Goal: Task Accomplishment & Management: Complete application form

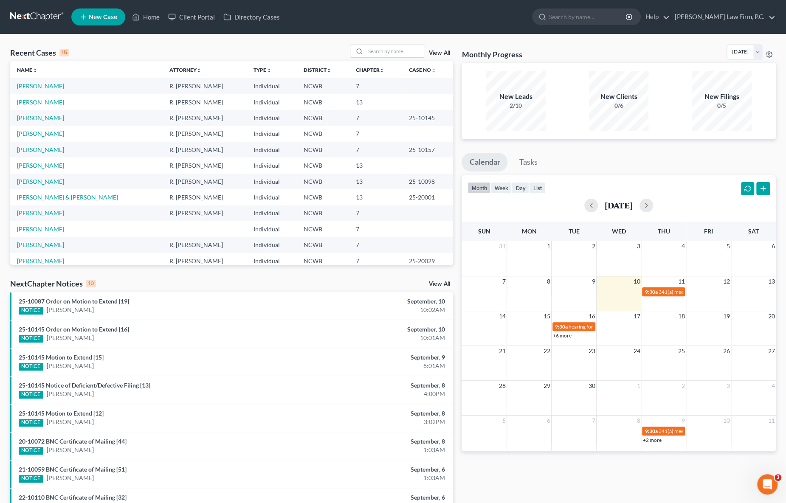
click at [125, 48] on div "Recent Cases 15 View All" at bounding box center [231, 53] width 443 height 17
click at [22, 120] on link "[PERSON_NAME]" at bounding box center [40, 117] width 47 height 7
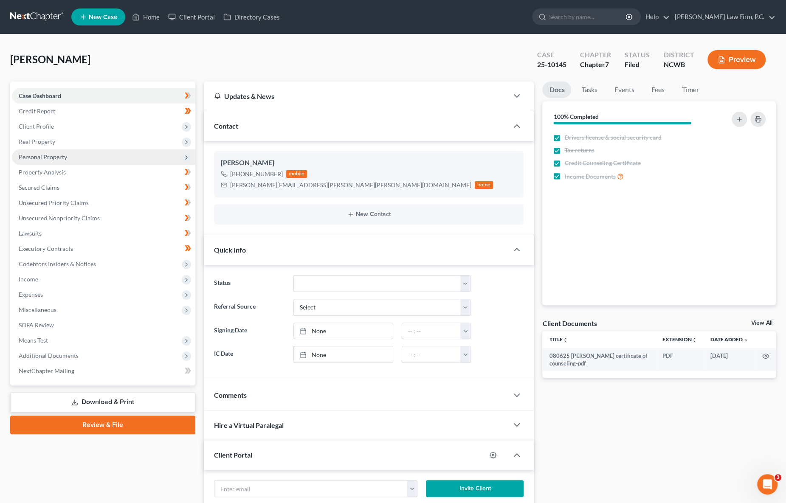
click at [43, 156] on span "Personal Property" at bounding box center [43, 156] width 48 height 7
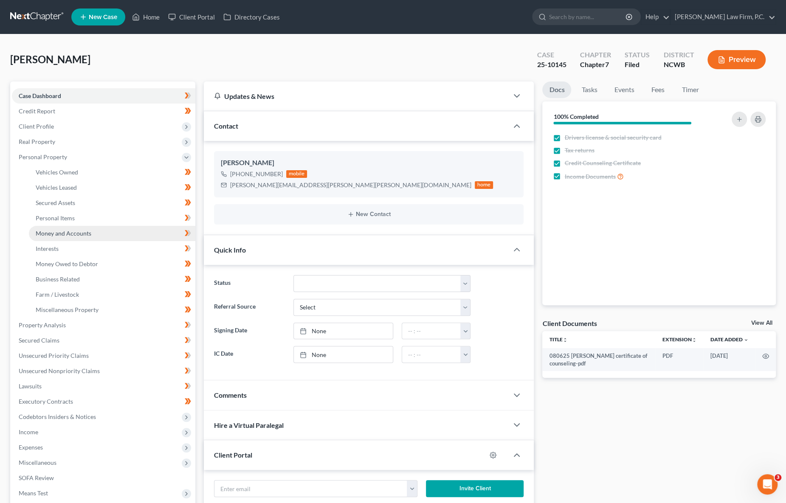
click at [54, 236] on span "Money and Accounts" at bounding box center [64, 233] width 56 height 7
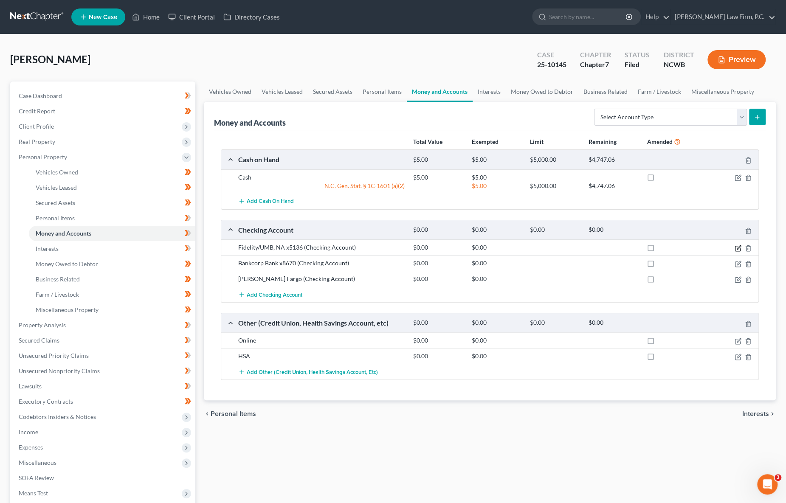
click at [736, 248] on icon "button" at bounding box center [737, 248] width 7 height 7
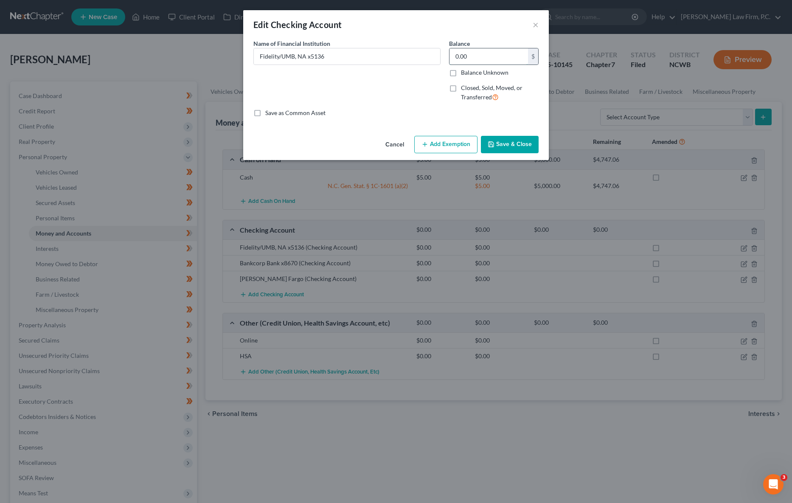
click at [483, 58] on input "0.00" at bounding box center [488, 56] width 79 height 16
type input "138.60"
click at [446, 142] on button "Add Exemption" at bounding box center [445, 145] width 63 height 18
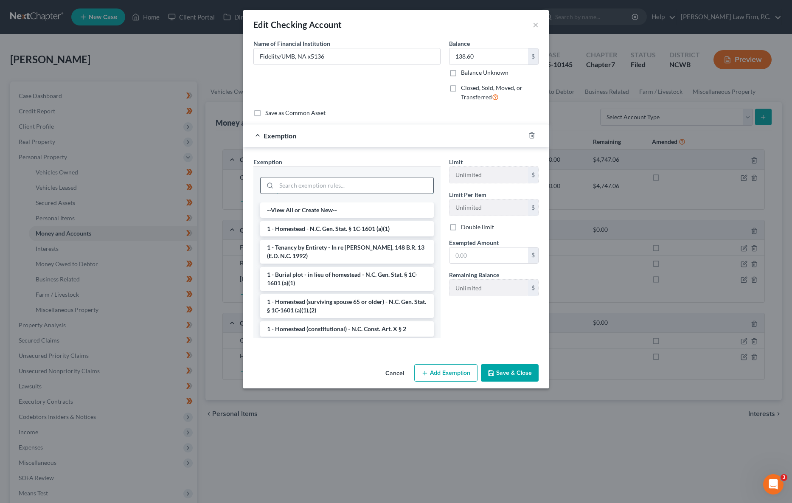
click at [322, 187] on input "search" at bounding box center [354, 185] width 157 height 16
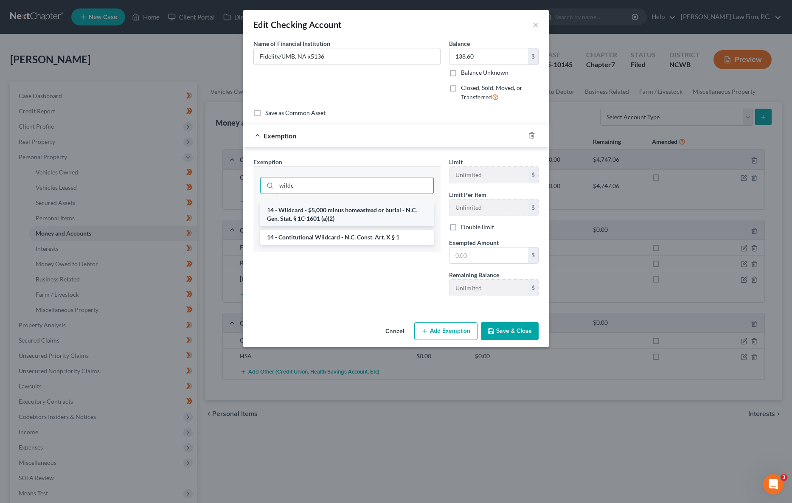
type input "wildc"
click at [315, 213] on li "14 - Wildcard - $5,000 minus homeastead or burial - N.C. Gen. Stat. § 1C-1601 (…" at bounding box center [347, 214] width 174 height 24
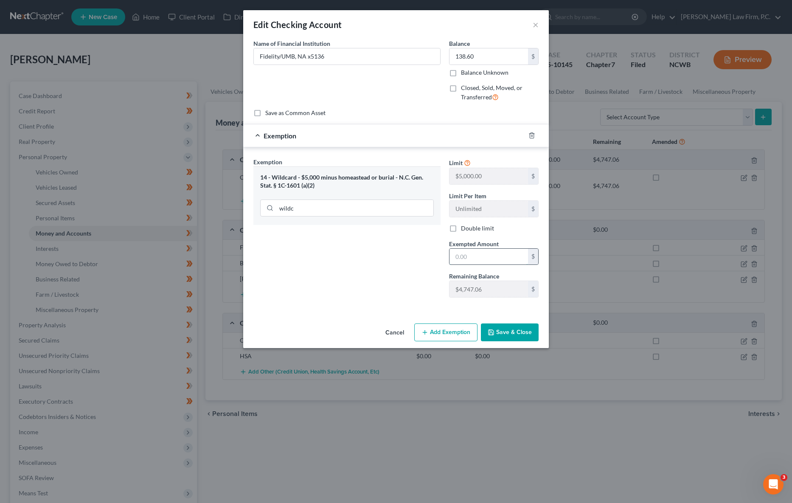
click at [478, 258] on input "text" at bounding box center [488, 257] width 79 height 16
type input "138.60"
click at [505, 329] on button "Save & Close" at bounding box center [510, 332] width 58 height 18
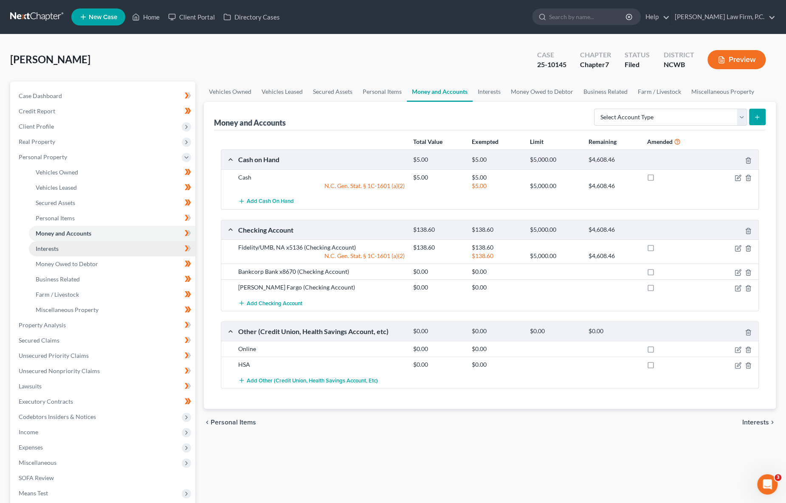
click at [45, 251] on span "Interests" at bounding box center [47, 248] width 23 height 7
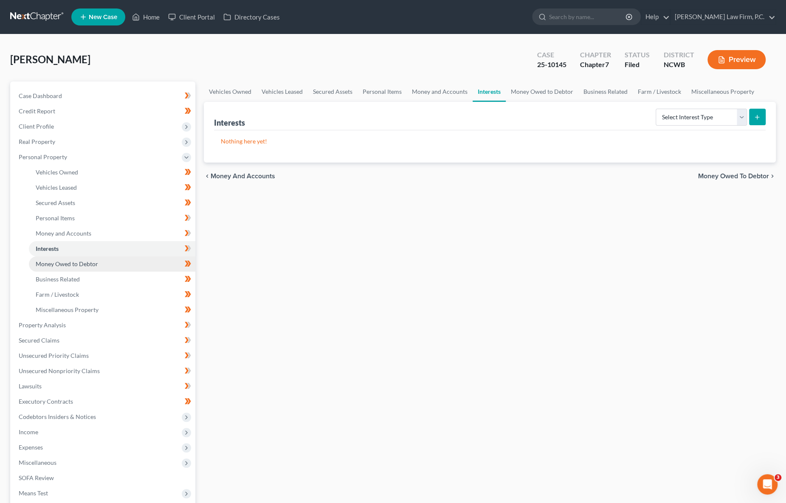
click at [70, 263] on span "Money Owed to Debtor" at bounding box center [67, 263] width 62 height 7
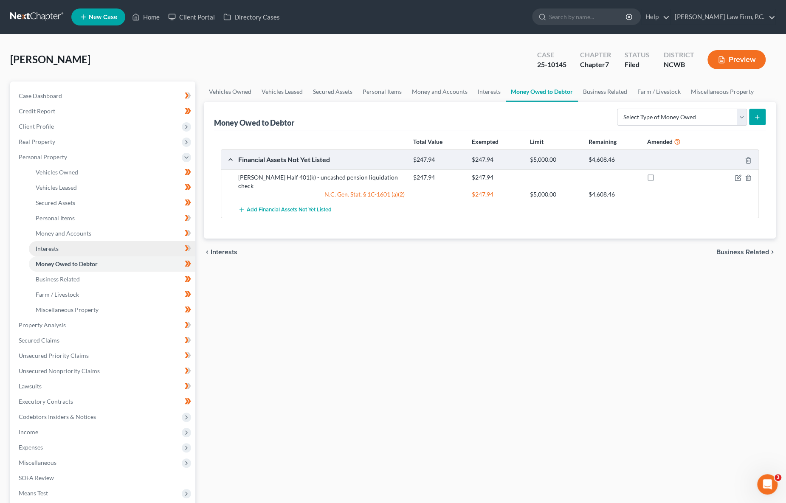
click at [51, 251] on span "Interests" at bounding box center [47, 248] width 23 height 7
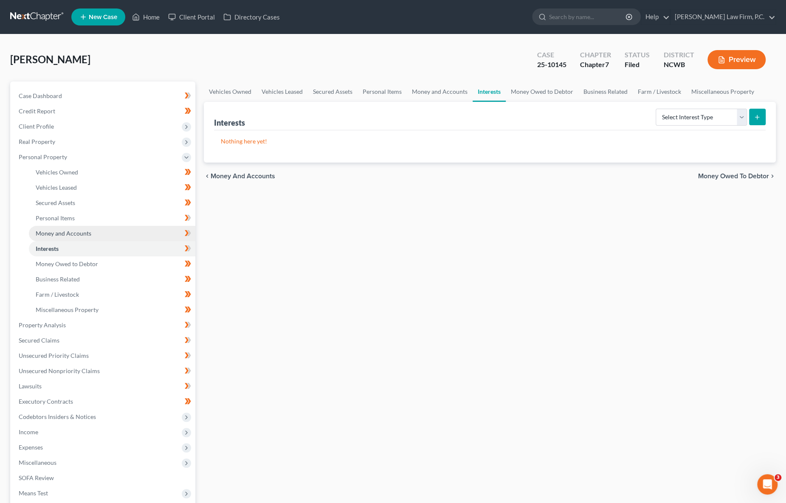
click at [62, 231] on span "Money and Accounts" at bounding box center [64, 233] width 56 height 7
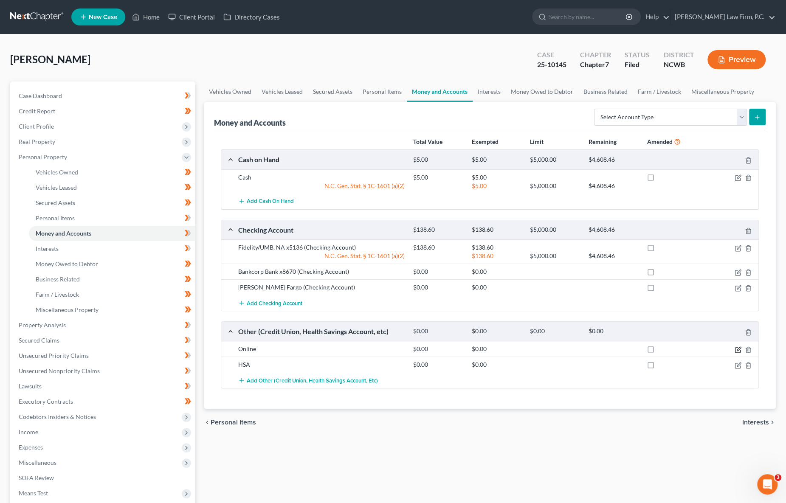
click at [737, 348] on icon "button" at bounding box center [738, 349] width 4 height 4
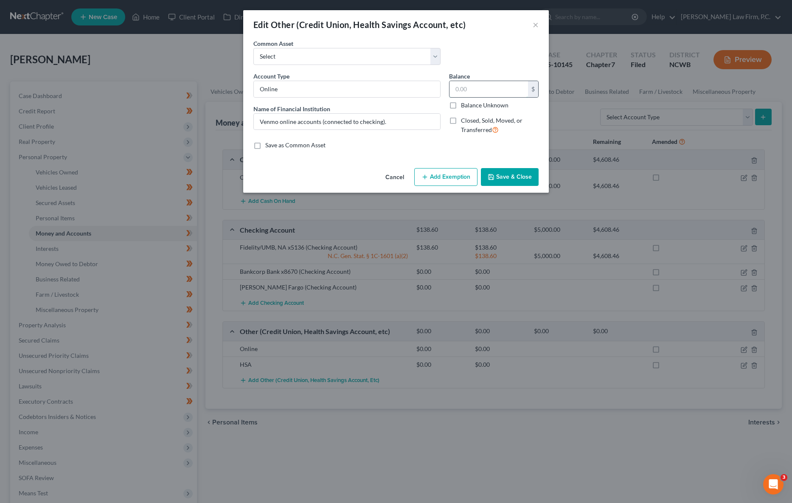
click at [484, 92] on input "text" at bounding box center [488, 89] width 79 height 16
type input "47.50"
click at [449, 180] on button "Add Exemption" at bounding box center [445, 177] width 63 height 18
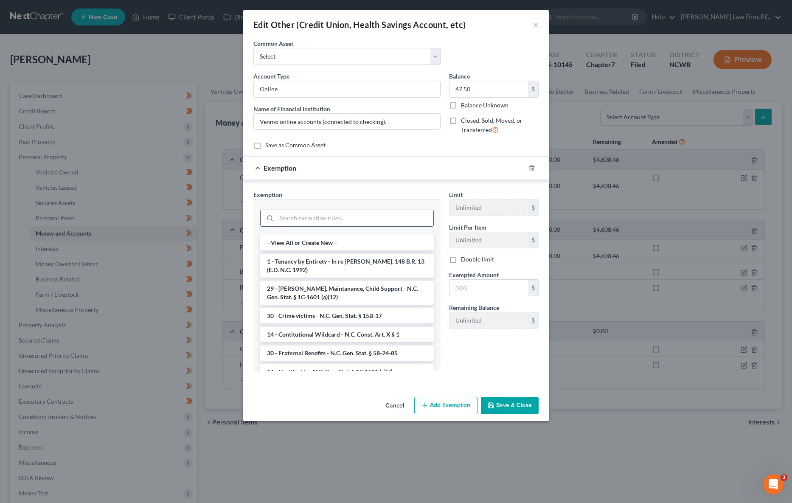
drag, startPoint x: 292, startPoint y: 219, endPoint x: 292, endPoint y: 214, distance: 5.5
click at [292, 219] on input "search" at bounding box center [354, 218] width 157 height 16
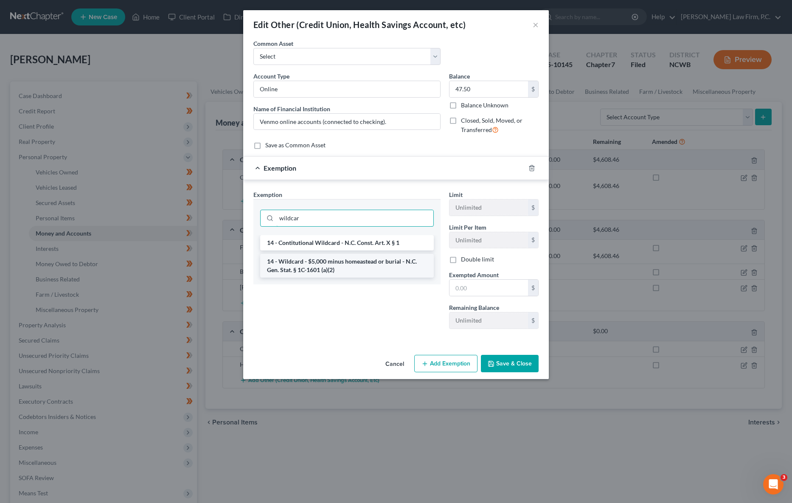
type input "wildcar"
click at [293, 266] on li "14 - Wildcard - $5,000 minus homeastead or burial - N.C. Gen. Stat. § 1C-1601 (…" at bounding box center [347, 266] width 174 height 24
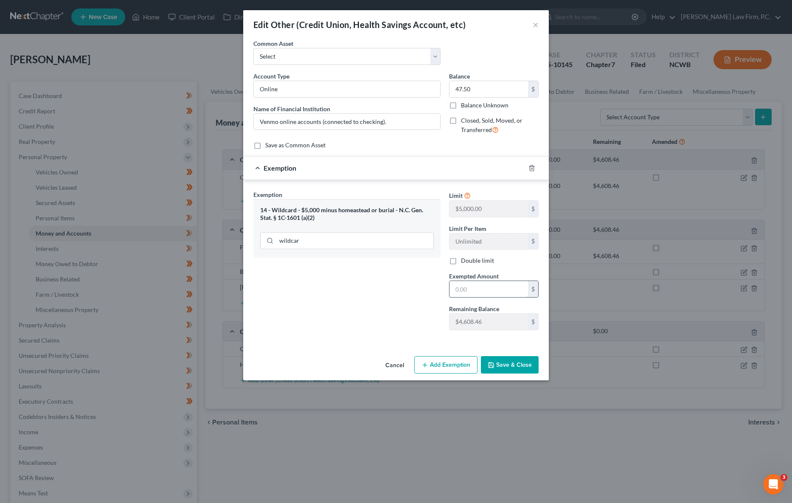
click at [477, 292] on input "text" at bounding box center [488, 289] width 79 height 16
type input "47.50"
click at [519, 367] on button "Save & Close" at bounding box center [510, 365] width 58 height 18
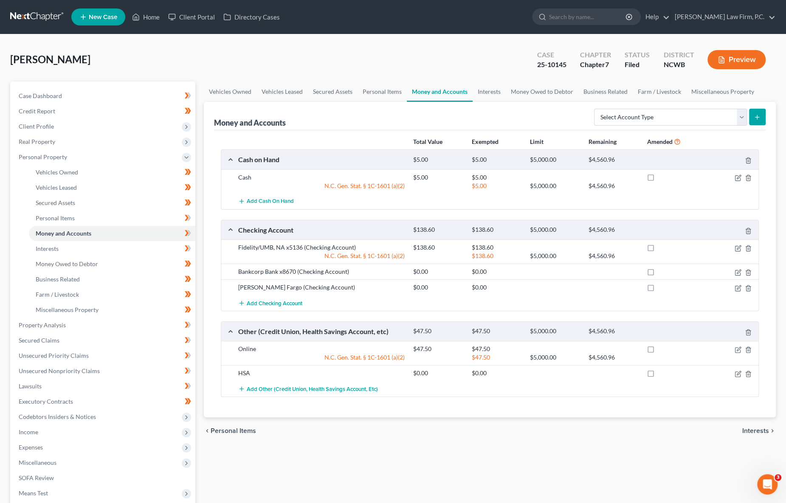
click at [373, 464] on div "Vehicles Owned Vehicles Leased Secured Assets Personal Items Money and Accounts…" at bounding box center [489, 333] width 580 height 505
click at [58, 327] on span "Property Analysis" at bounding box center [42, 324] width 47 height 7
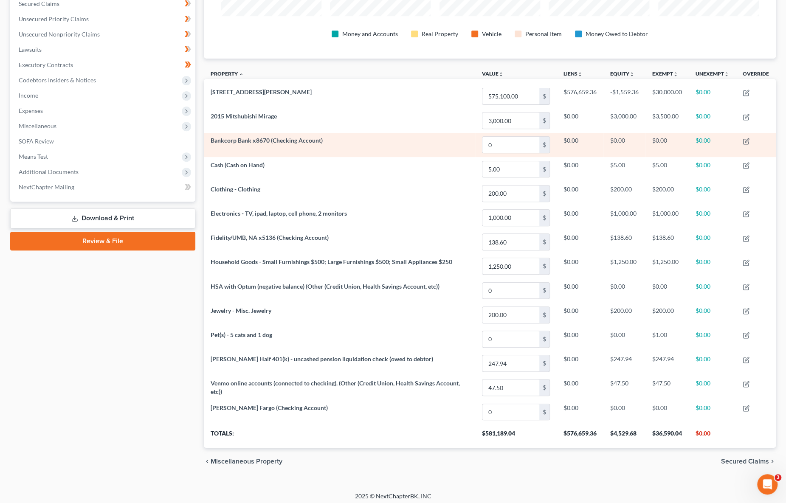
scroll to position [141, 0]
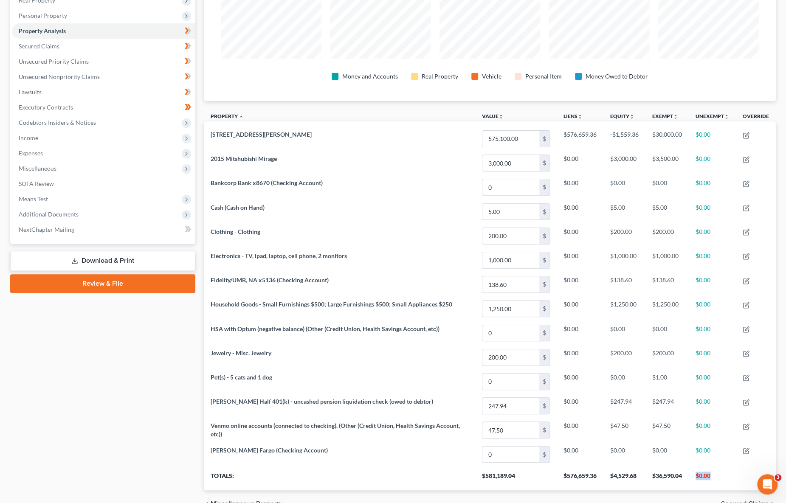
drag, startPoint x: 711, startPoint y: 472, endPoint x: 695, endPoint y: 472, distance: 16.2
click at [695, 472] on th "$0.00" at bounding box center [711, 478] width 47 height 24
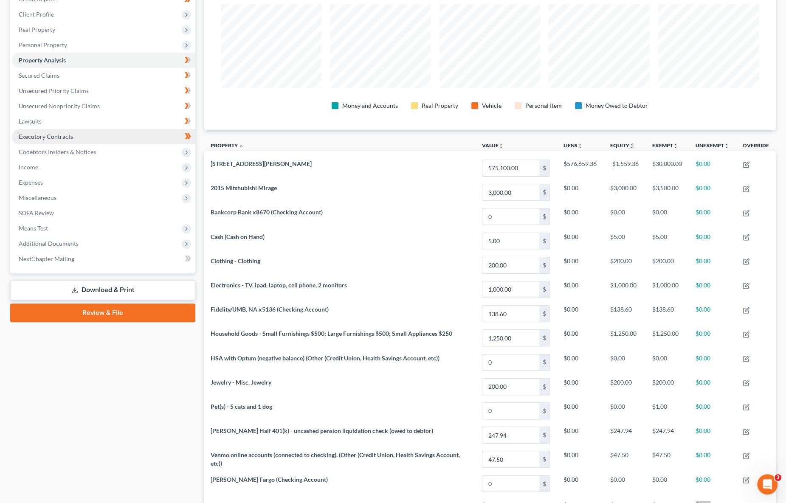
scroll to position [99, 0]
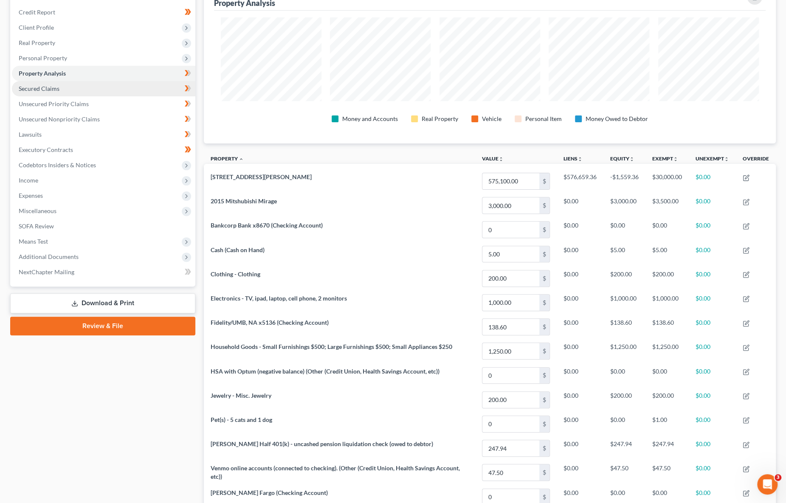
click at [48, 87] on span "Secured Claims" at bounding box center [39, 88] width 41 height 7
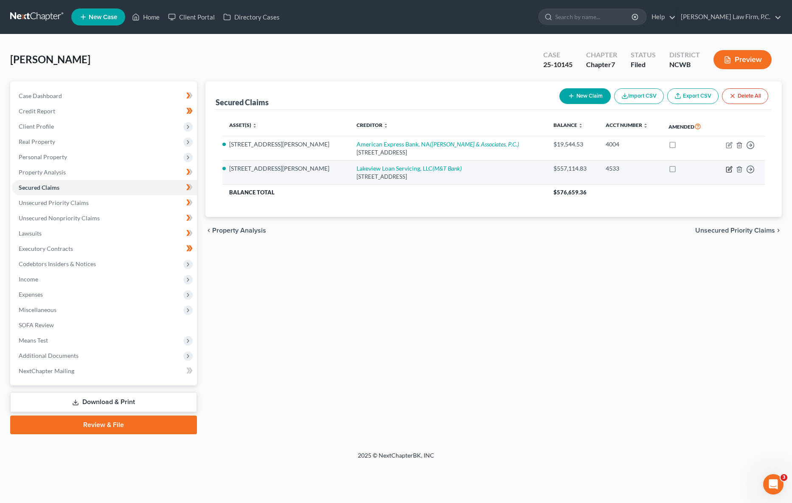
click at [731, 168] on icon "button" at bounding box center [729, 169] width 7 height 7
select select "35"
select select "4"
select select "0"
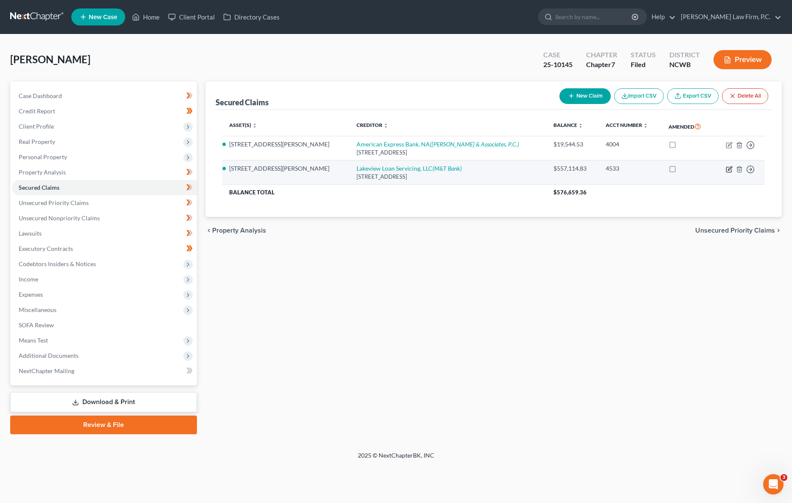
select select "0"
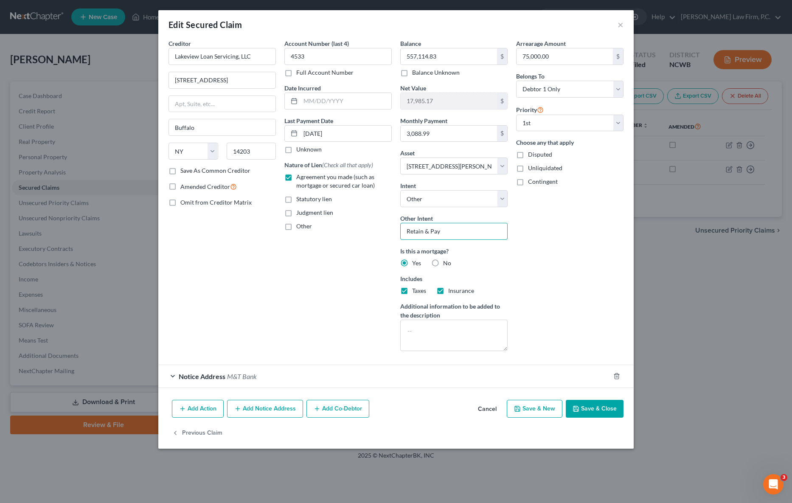
click at [459, 232] on input "Retain & Pay" at bounding box center [453, 231] width 107 height 17
click at [423, 229] on input "Retain & Pay" at bounding box center [453, 231] width 107 height 17
click at [432, 229] on input "Retain,& Enter into loan modificationPay" at bounding box center [453, 231] width 107 height 17
type input "Retain & enter into loan modificationPay"
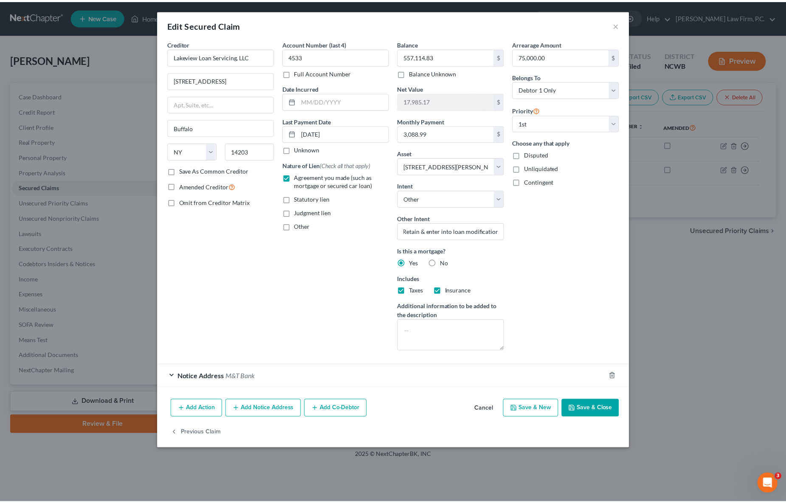
scroll to position [0, 0]
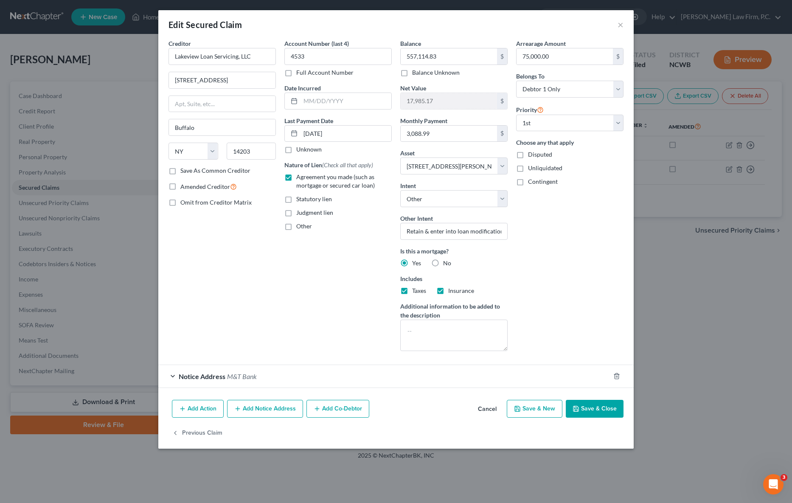
click at [591, 407] on button "Save & Close" at bounding box center [595, 409] width 58 height 18
select select
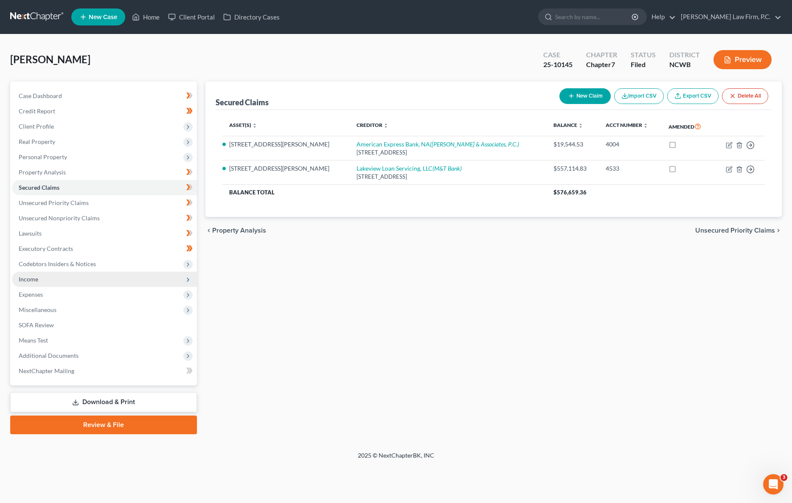
click at [31, 276] on span "Income" at bounding box center [29, 278] width 20 height 7
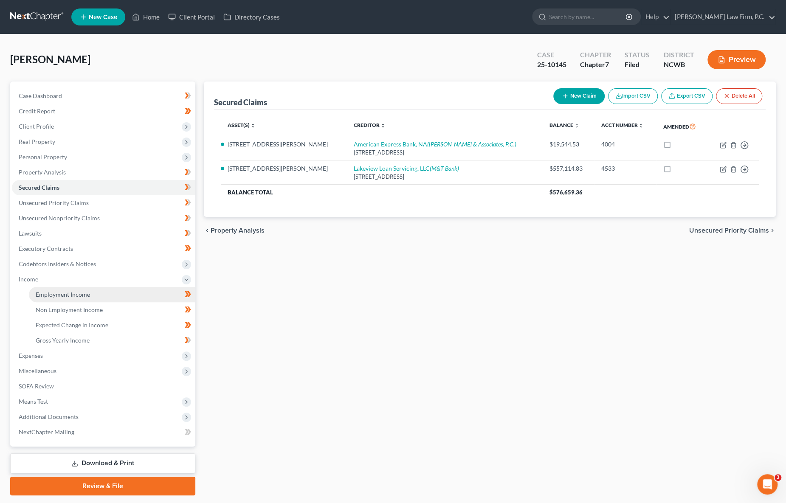
click at [63, 292] on span "Employment Income" at bounding box center [63, 294] width 54 height 7
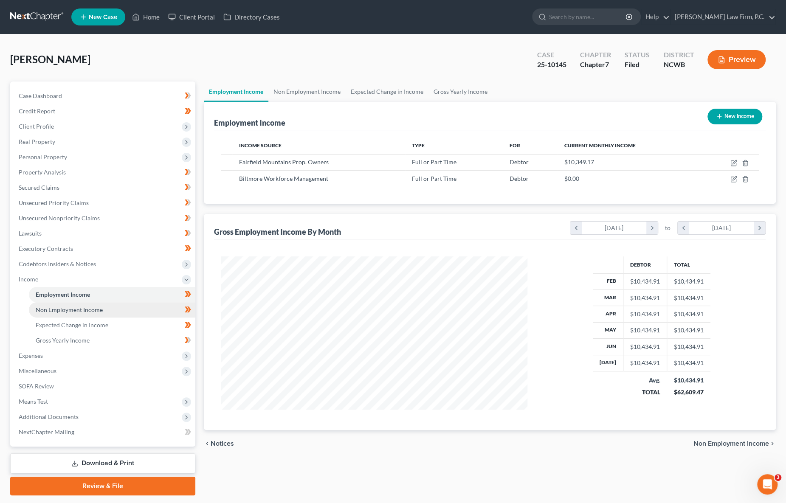
scroll to position [153, 323]
click at [63, 311] on span "Non Employment Income" at bounding box center [69, 309] width 67 height 7
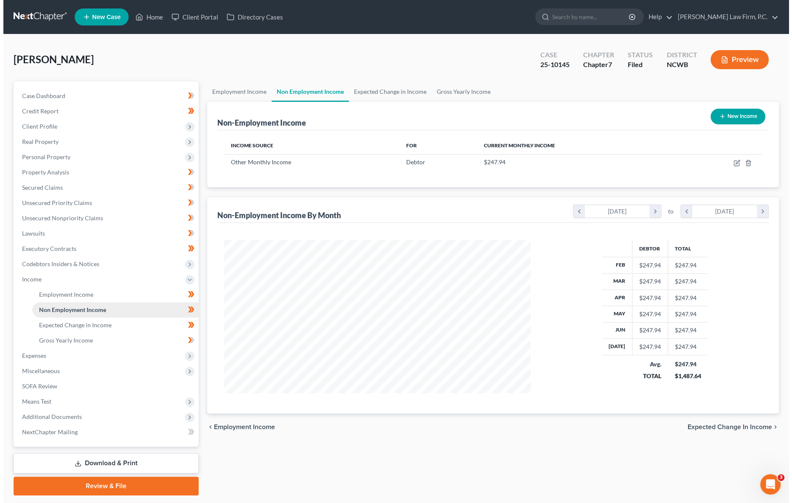
scroll to position [153, 323]
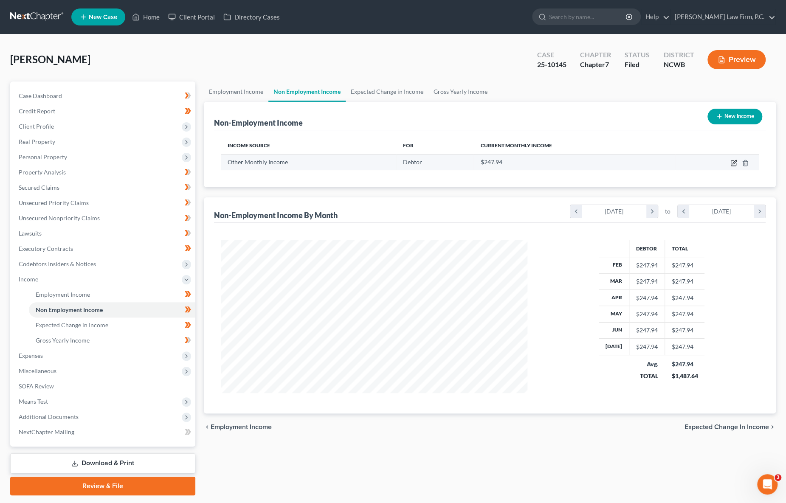
click at [733, 163] on icon "button" at bounding box center [734, 162] width 4 height 4
select select "13"
select select "0"
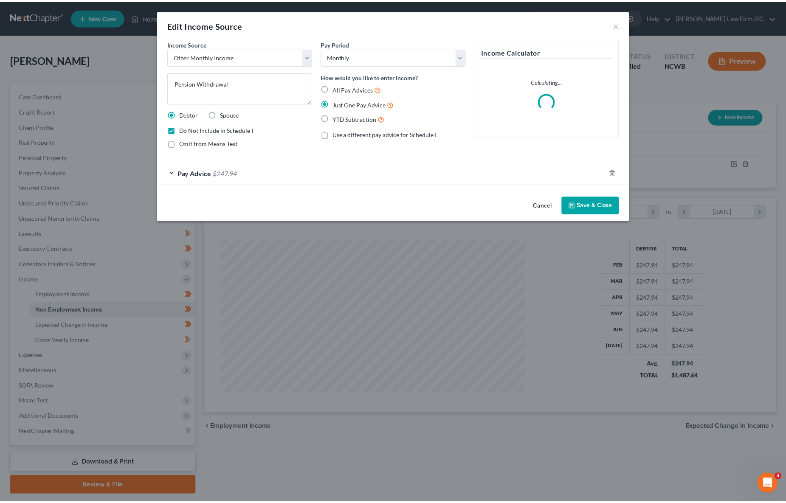
scroll to position [154, 326]
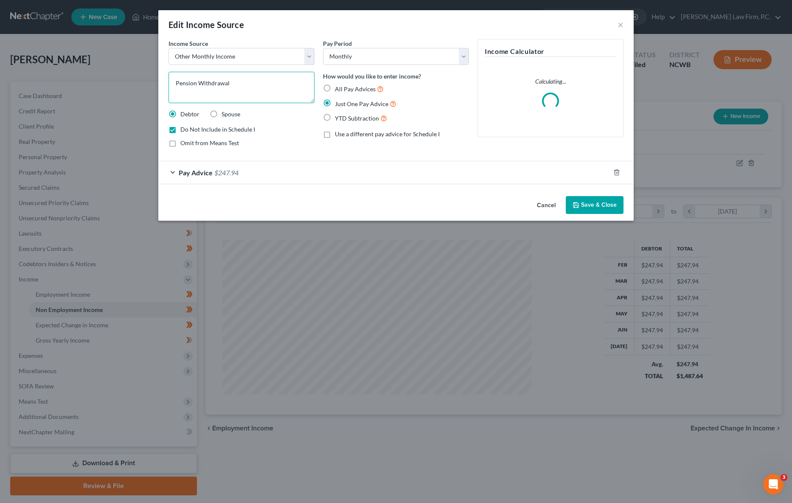
drag, startPoint x: 196, startPoint y: 81, endPoint x: 149, endPoint y: 80, distance: 47.5
click at [149, 80] on div "Edit Income Source × Income Source * Select Unemployment Disability (from emplo…" at bounding box center [396, 251] width 792 height 503
type textarea "Retirement Withdrawal"
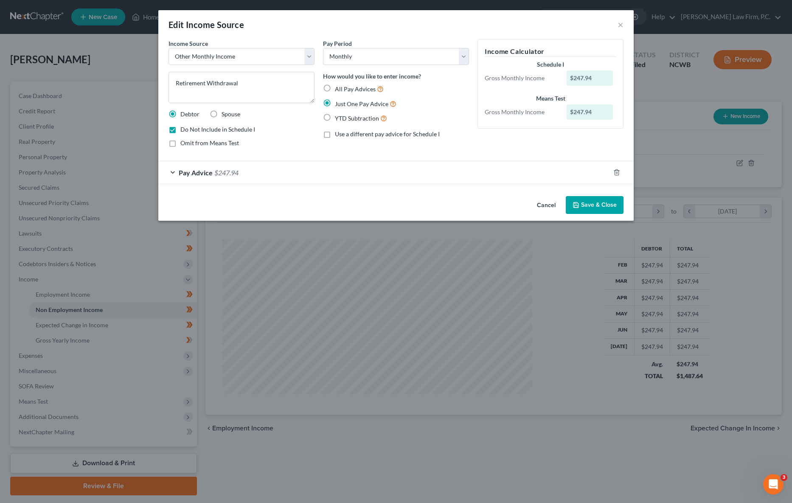
click at [602, 204] on button "Save & Close" at bounding box center [595, 205] width 58 height 18
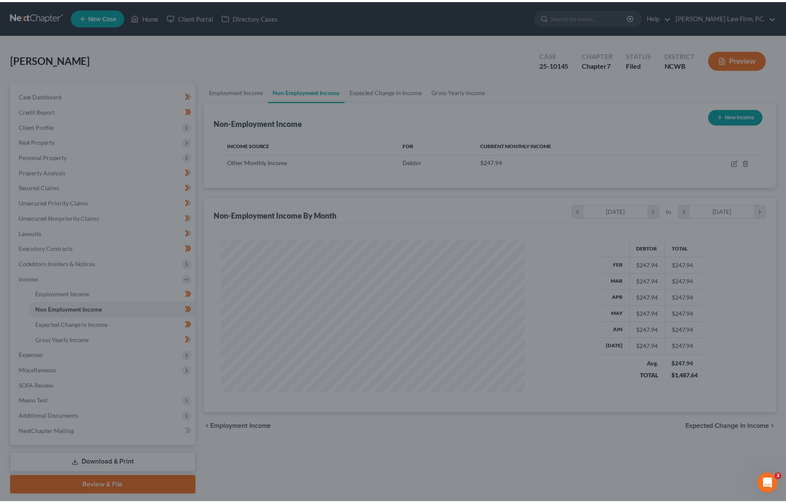
scroll to position [424259, 424089]
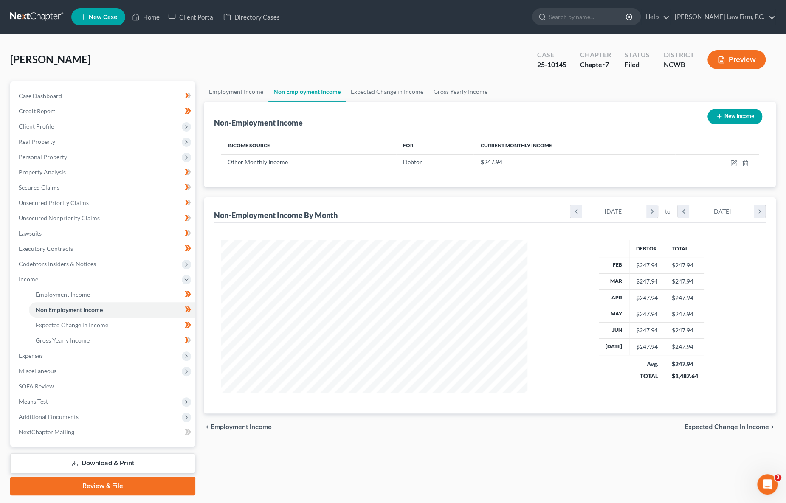
click at [139, 63] on div "[PERSON_NAME] Upgraded Case 25-10145 Chapter Chapter 7 Status [GEOGRAPHIC_DATA]…" at bounding box center [392, 63] width 765 height 37
click at [62, 345] on link "Gross Yearly Income" at bounding box center [112, 340] width 166 height 15
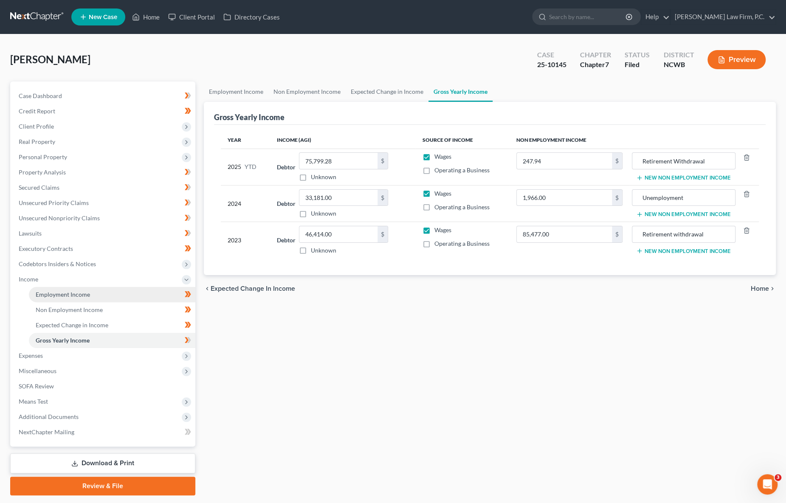
click at [50, 298] on link "Employment Income" at bounding box center [112, 294] width 166 height 15
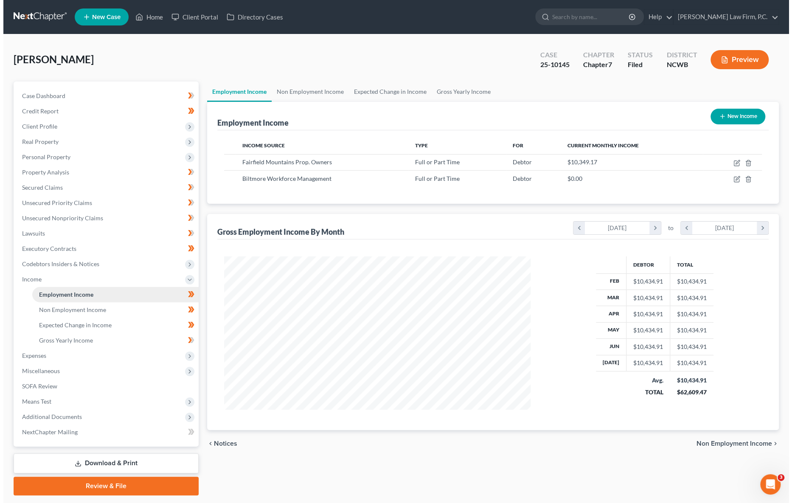
scroll to position [153, 323]
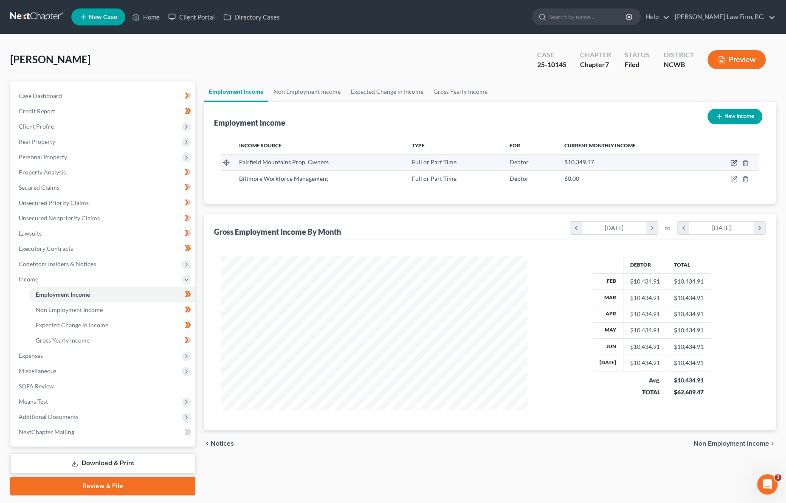
click at [736, 160] on icon "button" at bounding box center [734, 162] width 4 height 4
select select "0"
select select "28"
select select "2"
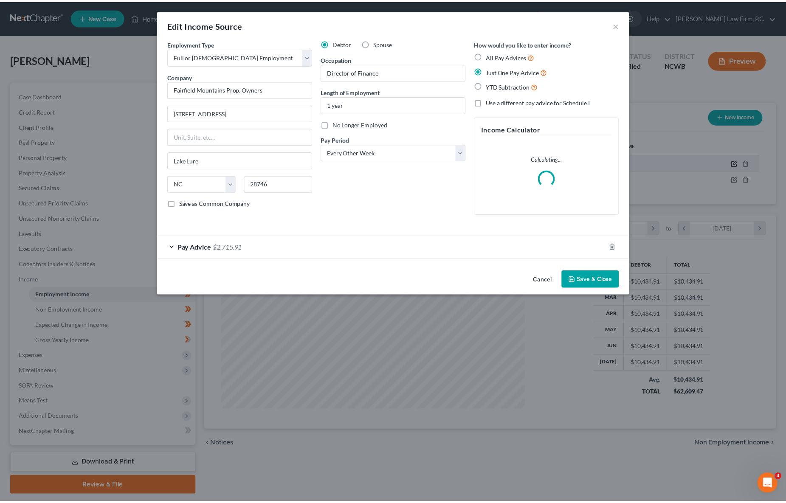
scroll to position [154, 326]
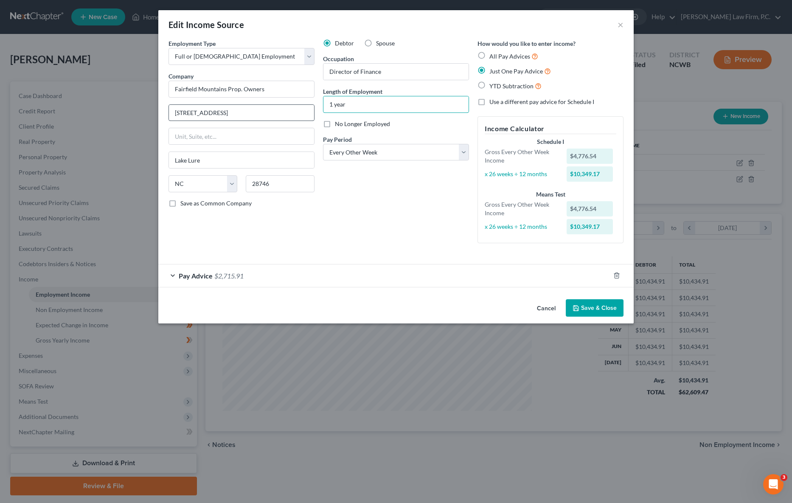
drag, startPoint x: 361, startPoint y: 105, endPoint x: 313, endPoint y: 104, distance: 47.5
click at [313, 104] on div "Employment Type * Select Full or [DEMOGRAPHIC_DATA] Employment Self Employment …" at bounding box center [395, 148] width 463 height 218
type input "9 months"
click at [603, 309] on button "Save & Close" at bounding box center [595, 308] width 58 height 18
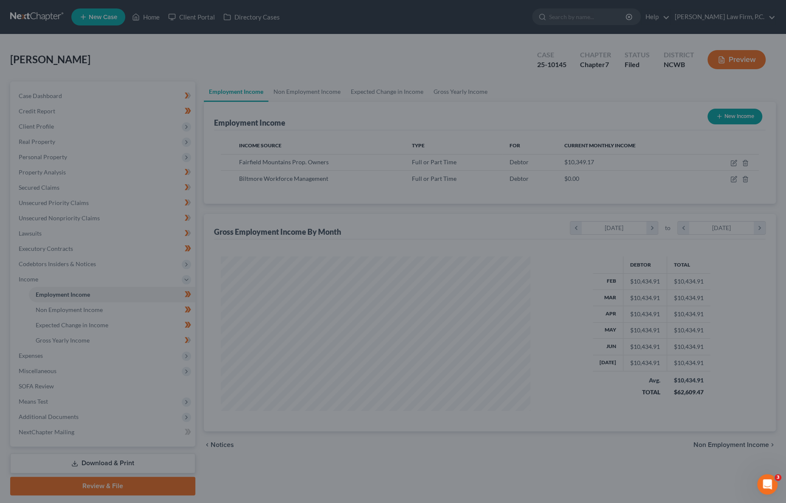
scroll to position [424259, 424089]
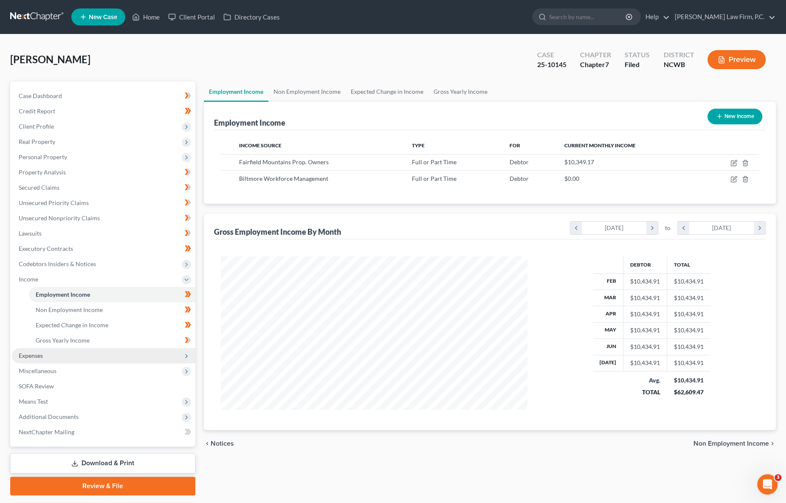
click at [37, 354] on span "Expenses" at bounding box center [31, 355] width 24 height 7
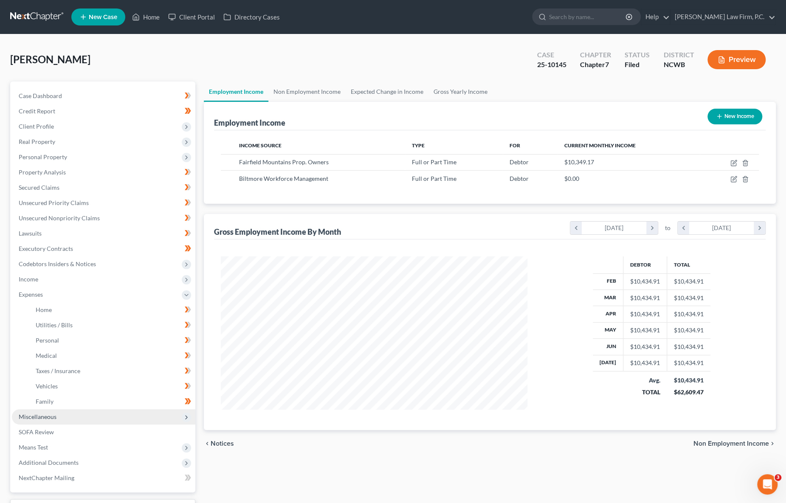
click at [35, 412] on span "Miscellaneous" at bounding box center [103, 416] width 183 height 15
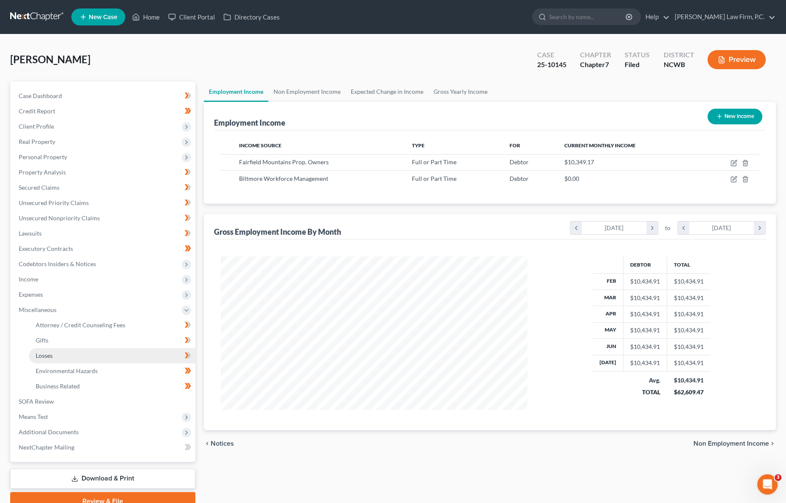
click at [47, 356] on span "Losses" at bounding box center [44, 355] width 17 height 7
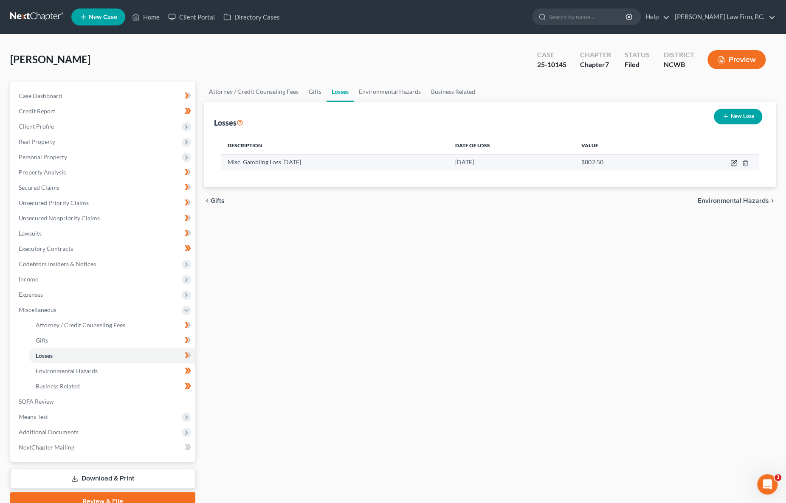
click at [732, 162] on icon "button" at bounding box center [733, 163] width 7 height 7
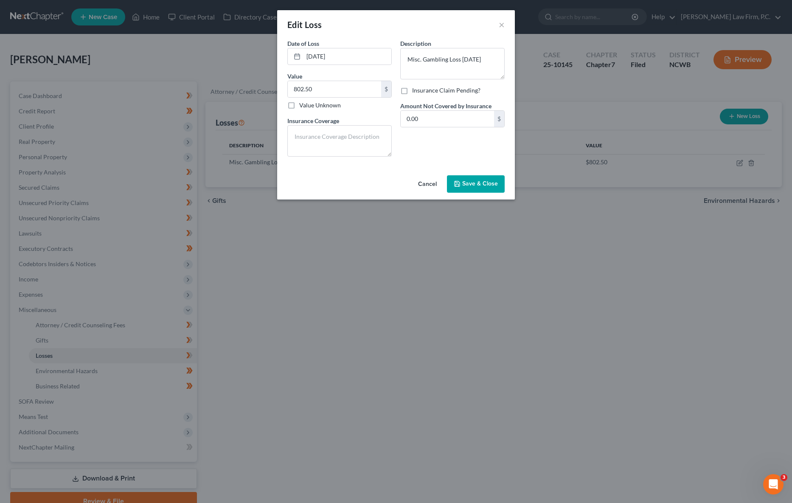
click at [442, 164] on div "Date of Loss * [DATE] Value 802.50 $ Value Unknown Balance Undetermined 802.50 …" at bounding box center [396, 105] width 238 height 133
click at [422, 156] on div "Description * Misc. Gambling Loss [DATE] Insurance Claim Pending? Amount Not Co…" at bounding box center [452, 101] width 113 height 124
click at [472, 187] on button "Save & Close" at bounding box center [476, 184] width 58 height 18
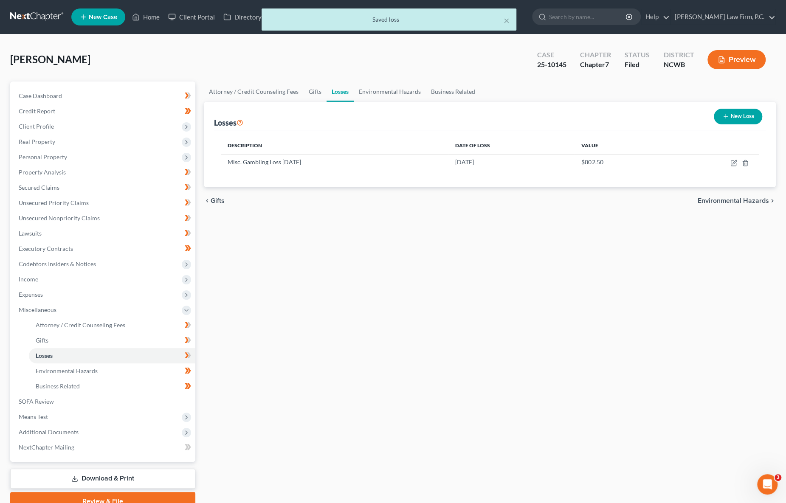
click at [730, 60] on button "Preview" at bounding box center [736, 59] width 58 height 19
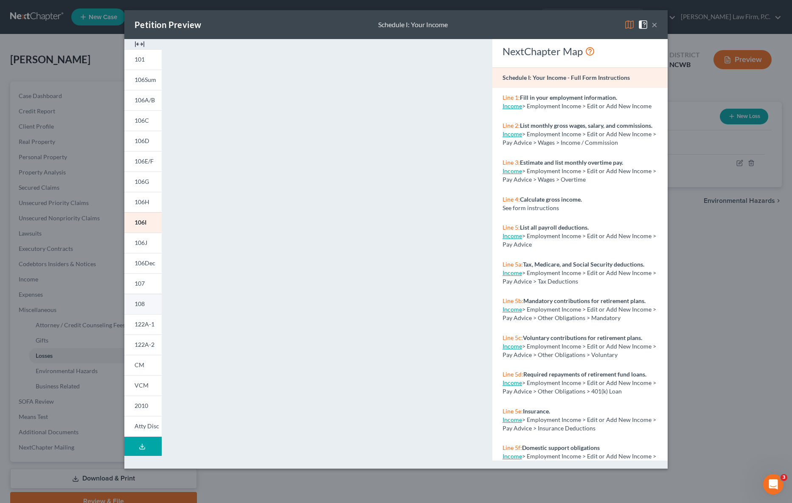
click at [135, 306] on span "108" at bounding box center [140, 303] width 10 height 7
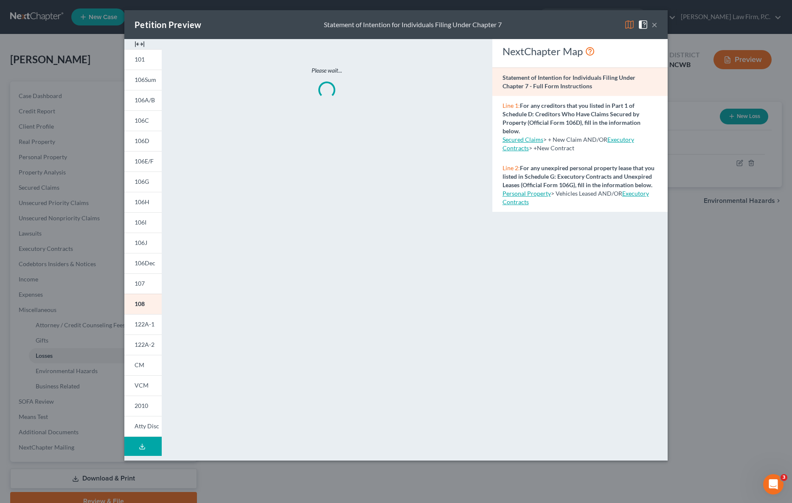
click at [141, 41] on img at bounding box center [140, 44] width 10 height 10
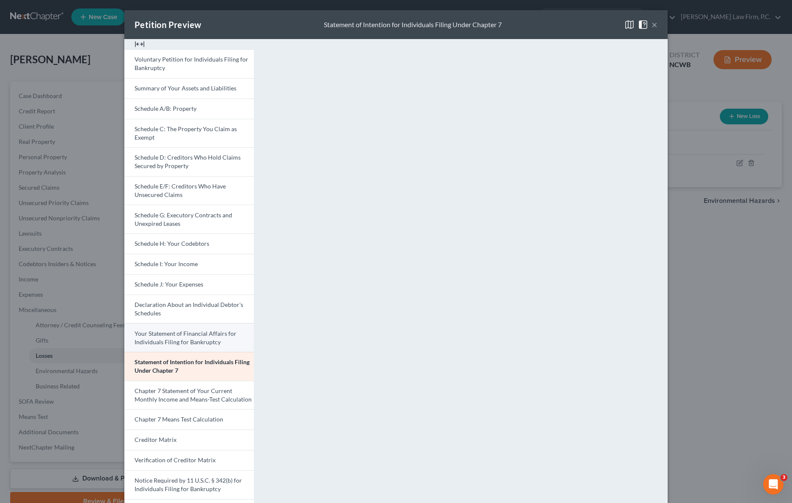
click at [167, 338] on span "Your Statement of Financial Affairs for Individuals Filing for Bankruptcy" at bounding box center [186, 338] width 102 height 16
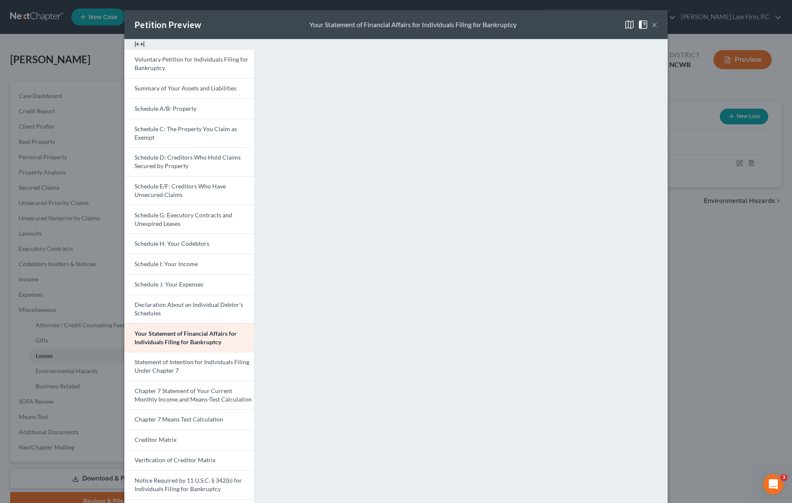
click at [653, 24] on button "×" at bounding box center [654, 25] width 6 height 10
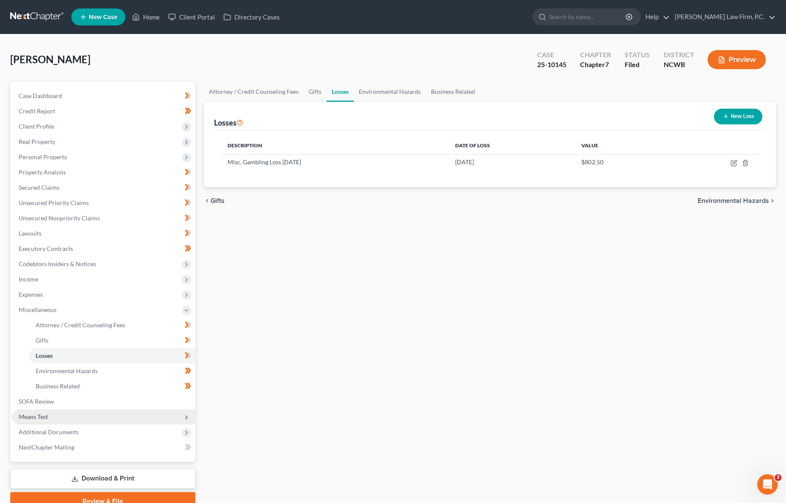
click at [31, 417] on span "Means Test" at bounding box center [33, 416] width 29 height 7
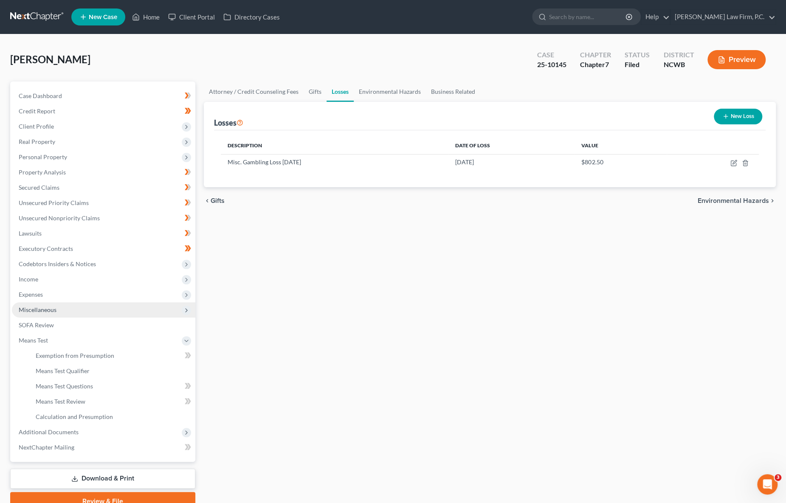
click at [35, 311] on span "Miscellaneous" at bounding box center [38, 309] width 38 height 7
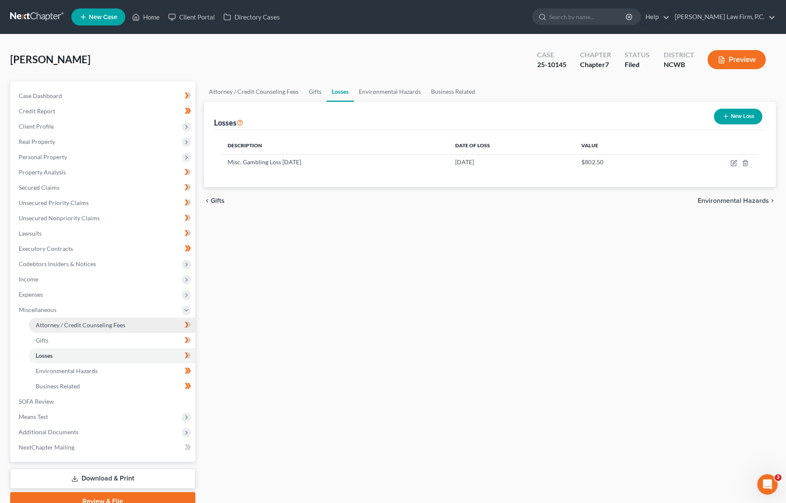
click at [62, 327] on span "Attorney / Credit Counseling Fees" at bounding box center [81, 324] width 90 height 7
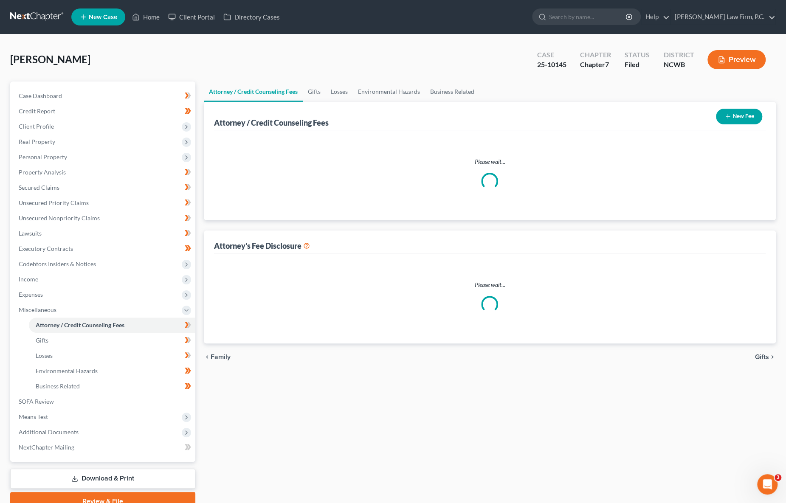
select select "2"
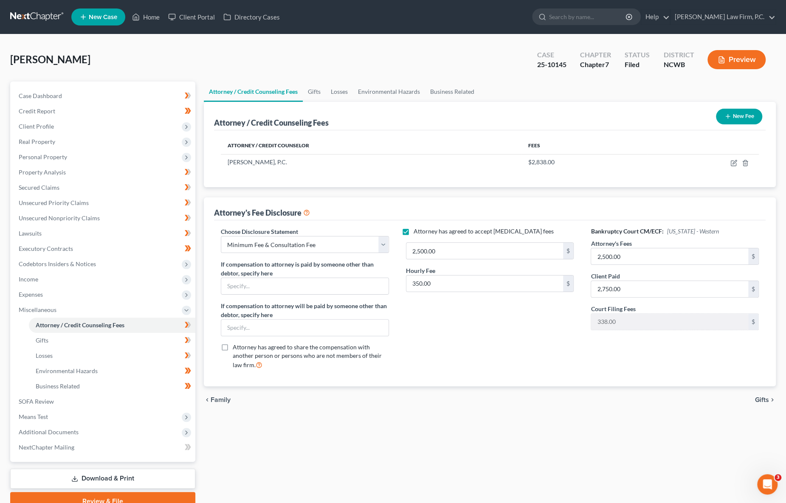
click at [750, 112] on button "New Fee" at bounding box center [739, 117] width 46 height 16
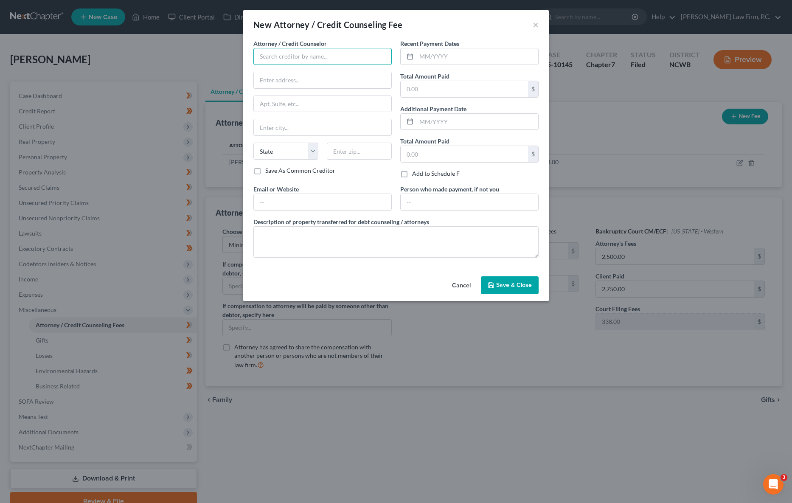
click at [319, 51] on input "text" at bounding box center [322, 56] width 138 height 17
click at [547, 137] on div "Attorney / Credit Counselor * State [US_STATE] AK AR [GEOGRAPHIC_DATA] [GEOGRAP…" at bounding box center [396, 156] width 306 height 234
click at [290, 58] on input "text" at bounding box center [322, 56] width 138 height 17
type input "D"
type input "001 Debtorcc, Inc."
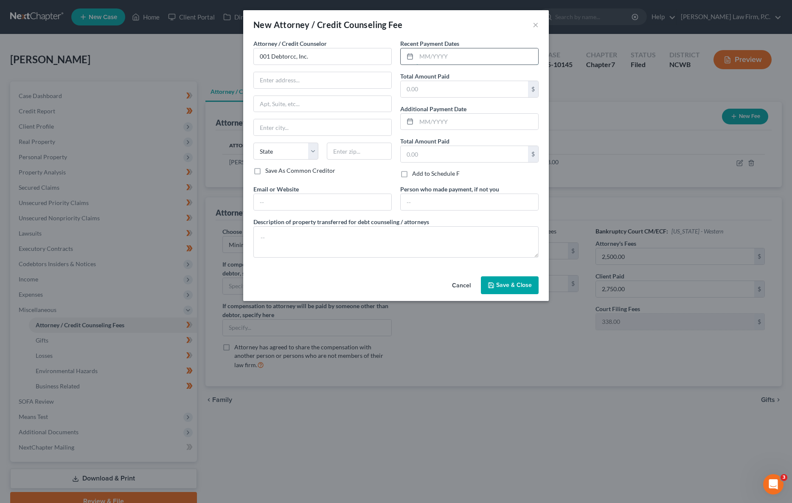
click at [426, 55] on input "text" at bounding box center [477, 56] width 122 height 16
type input "[DATE]"
click at [427, 90] on input "text" at bounding box center [464, 89] width 127 height 16
drag, startPoint x: 442, startPoint y: 86, endPoint x: 396, endPoint y: 90, distance: 46.9
click at [396, 90] on div "Attorney / Credit Counselor * 001 Debtorcc, Inc. State [US_STATE] AK AR AZ CA C…" at bounding box center [396, 151] width 294 height 225
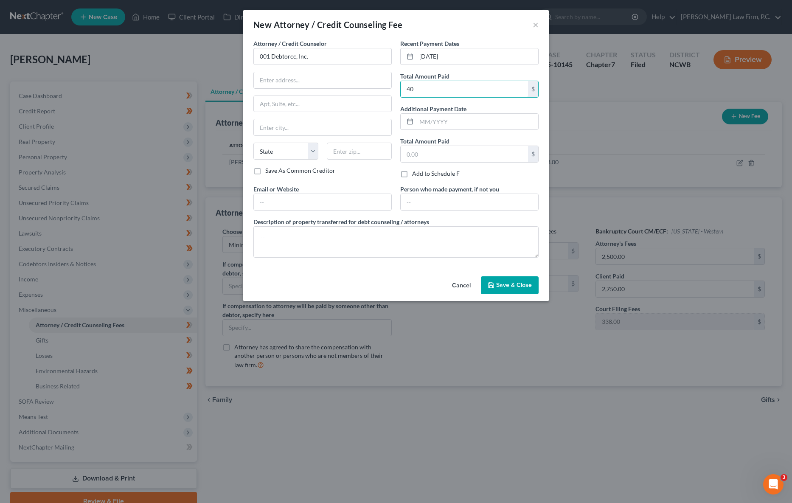
type input "40"
click at [497, 283] on span "Save & Close" at bounding box center [514, 284] width 36 height 7
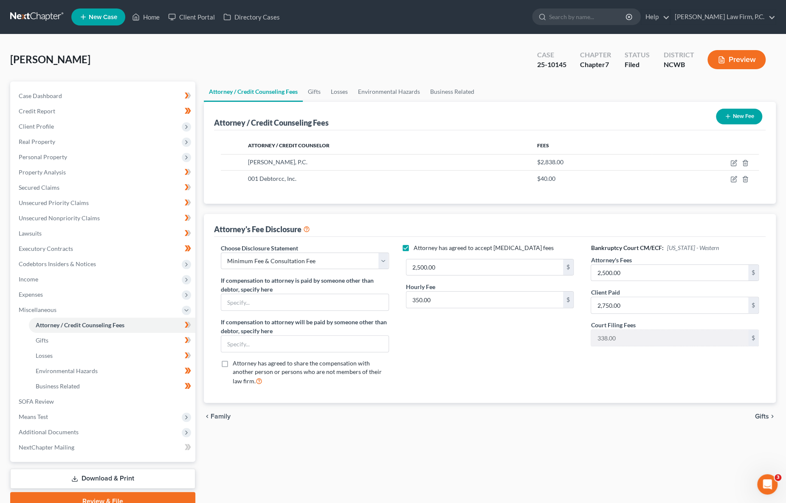
click at [99, 480] on link "Download & Print" at bounding box center [102, 479] width 185 height 20
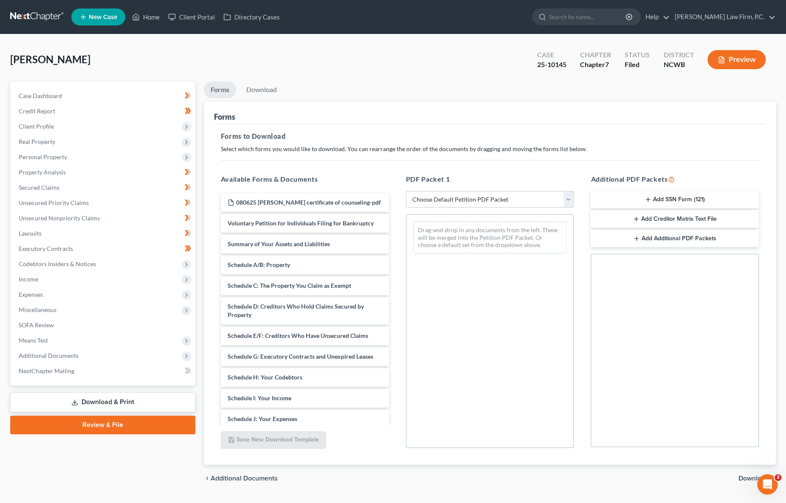
click at [487, 200] on select "Choose Default Petition PDF Packet Complete Bankruptcy Petition (all forms and …" at bounding box center [490, 199] width 168 height 17
select select "0"
click at [406, 191] on select "Choose Default Petition PDF Packet Complete Bankruptcy Petition (all forms and …" at bounding box center [490, 199] width 168 height 17
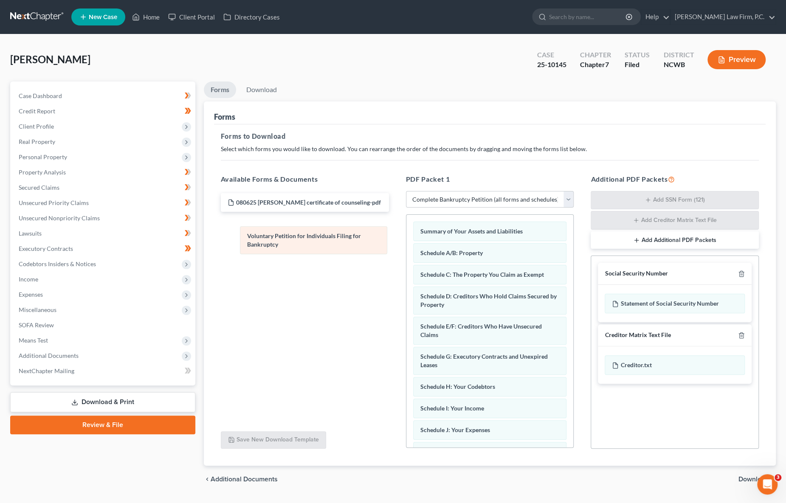
drag, startPoint x: 457, startPoint y: 228, endPoint x: 284, endPoint y: 233, distance: 173.6
click at [406, 233] on div "Voluntary Petition for Individuals Filing for Bankruptcy Voluntary Petition for…" at bounding box center [489, 462] width 167 height 494
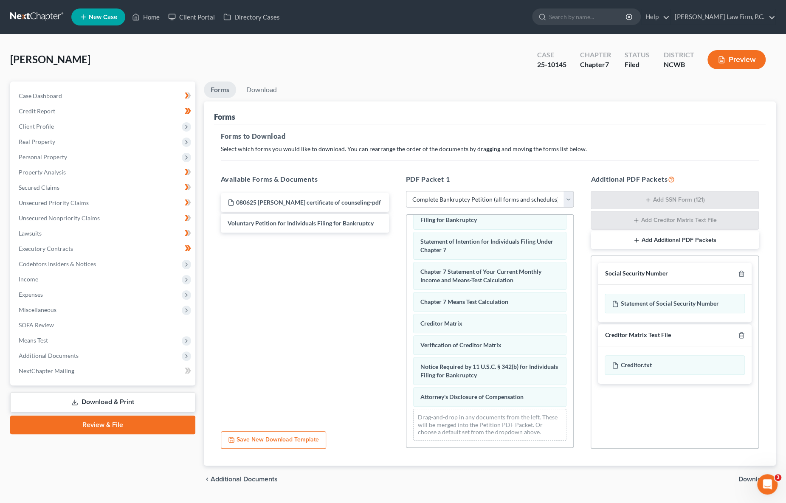
scroll to position [243, 0]
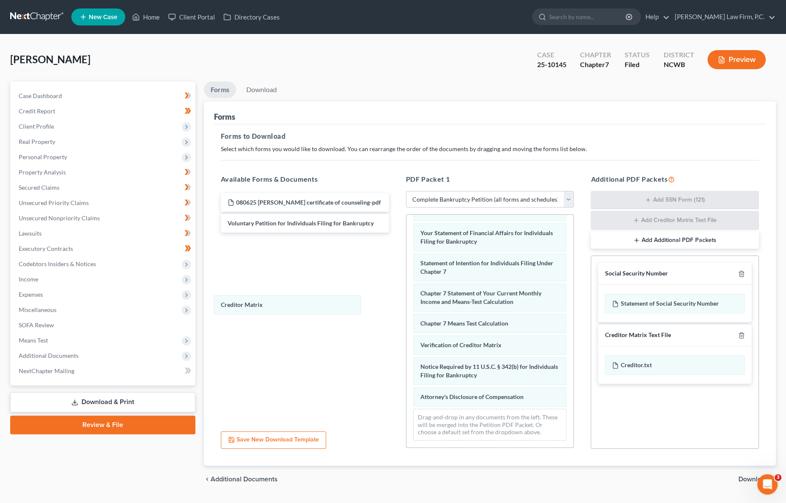
drag, startPoint x: 443, startPoint y: 320, endPoint x: 311, endPoint y: 314, distance: 132.1
click at [406, 300] on div "Creditor Matrix Summary of Your Assets and Liabilities Schedule A/B: Property S…" at bounding box center [489, 211] width 167 height 473
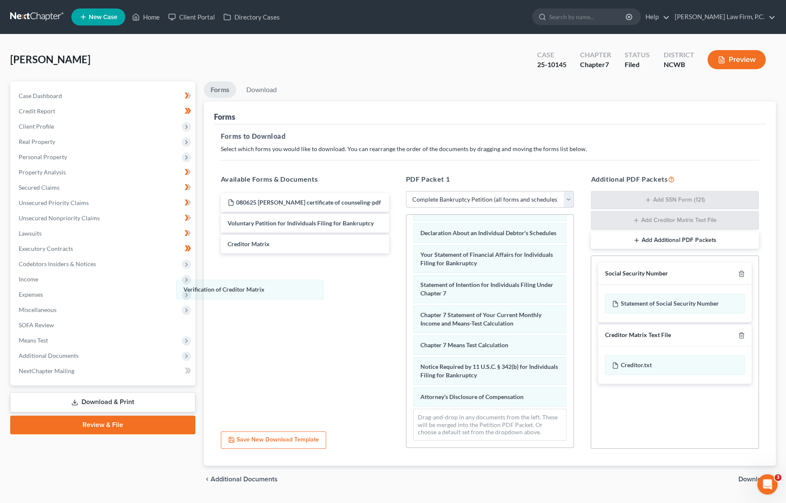
drag, startPoint x: 441, startPoint y: 343, endPoint x: 312, endPoint y: 364, distance: 130.3
click at [406, 287] on div "Verification of Creditor Matrix Summary of Your Assets and Liabilities Schedule…" at bounding box center [489, 221] width 167 height 451
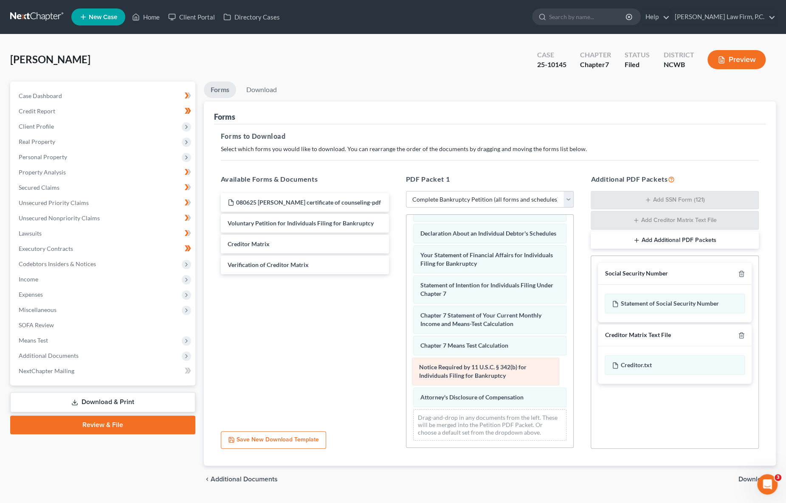
scroll to position [192, 0]
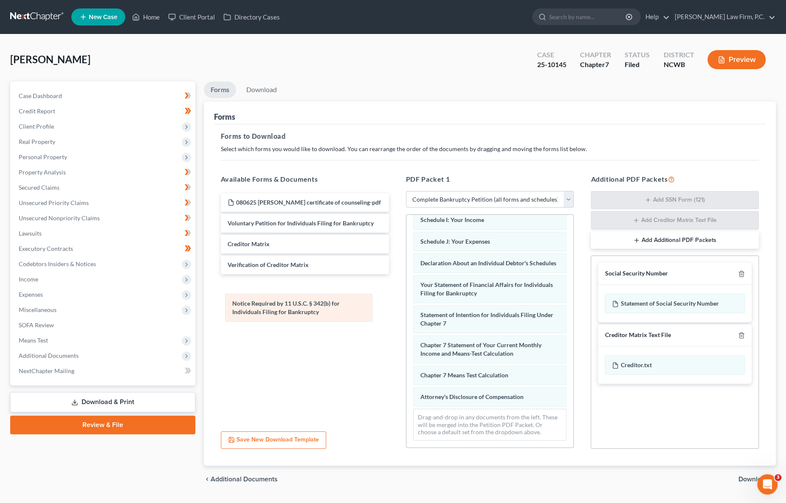
drag, startPoint x: 448, startPoint y: 372, endPoint x: 261, endPoint y: 309, distance: 198.1
click at [406, 309] on div "Notice Required by 11 U.S.C. § 342(b) for Individuals Filing for Bankruptcy Sum…" at bounding box center [489, 236] width 167 height 421
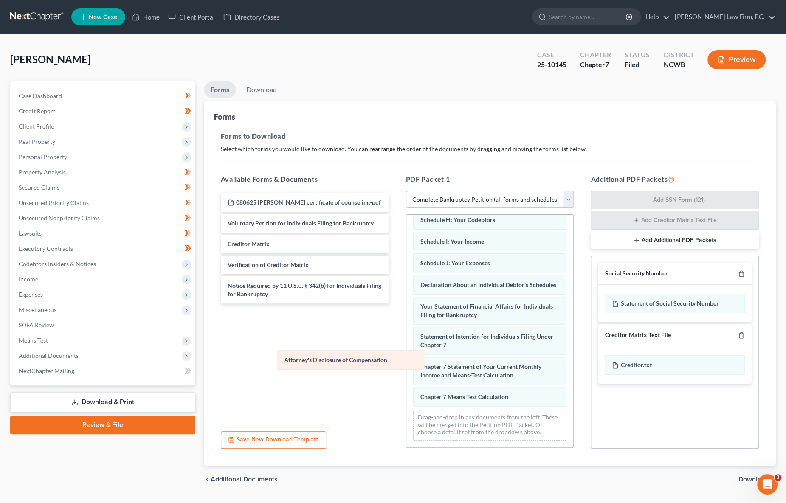
scroll to position [171, 0]
drag, startPoint x: 452, startPoint y: 397, endPoint x: 273, endPoint y: 336, distance: 189.2
click at [406, 334] on div "Attorney's Disclosure of Compensation Summary of Your Assets and Liabilities Sc…" at bounding box center [489, 247] width 167 height 399
click at [740, 272] on icon "button" at bounding box center [741, 273] width 7 height 7
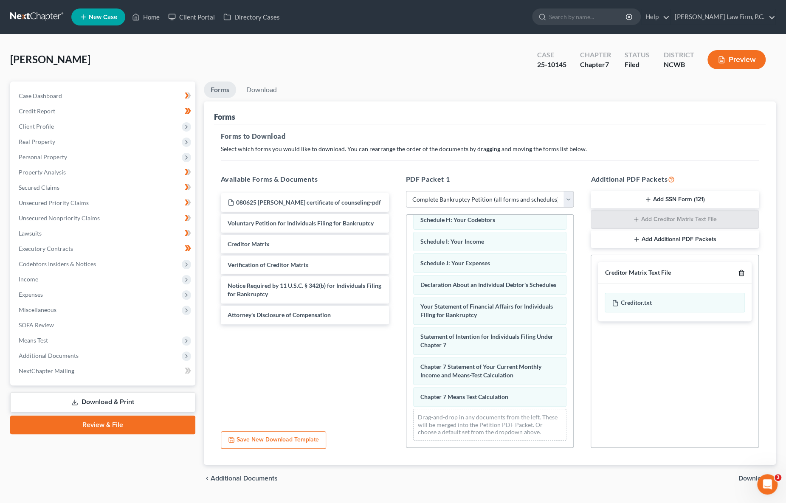
click at [742, 272] on icon "button" at bounding box center [741, 273] width 7 height 7
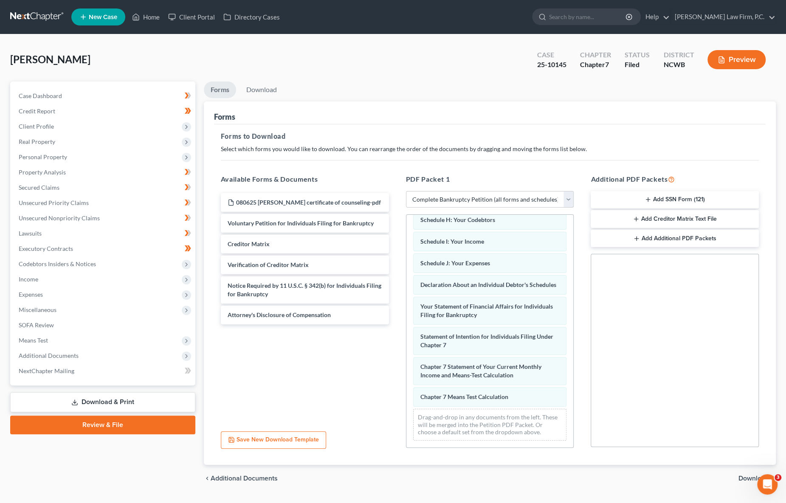
scroll to position [20, 0]
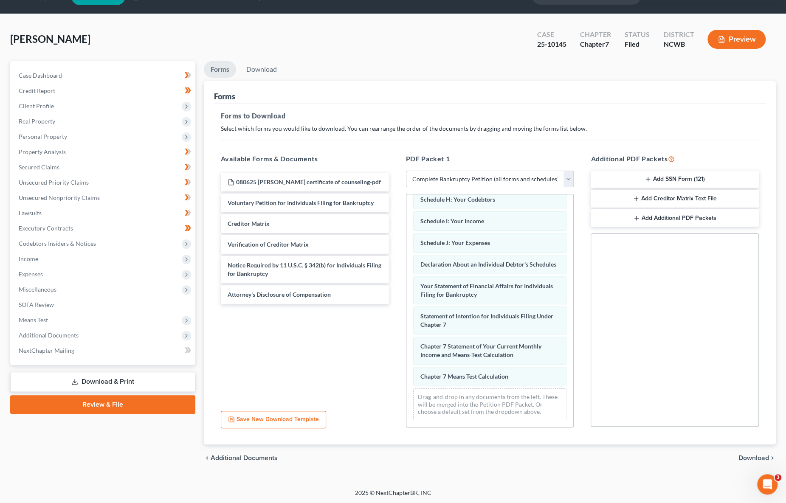
click at [741, 457] on span "Download" at bounding box center [753, 458] width 31 height 7
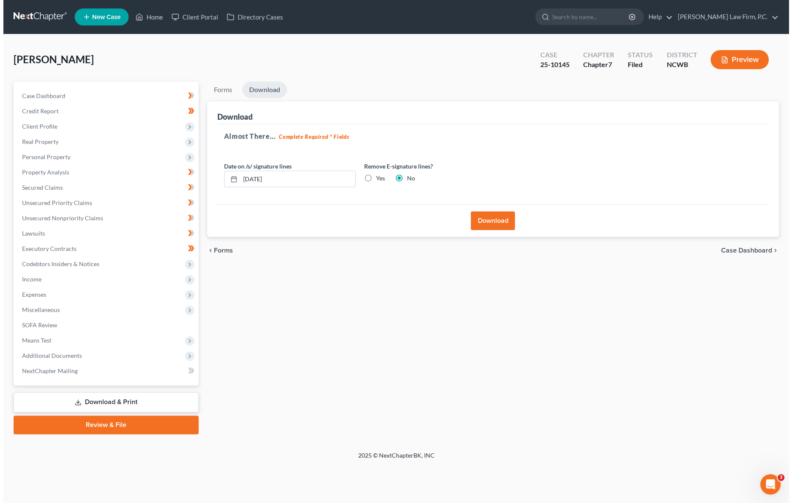
scroll to position [0, 0]
click at [491, 224] on button "Download" at bounding box center [494, 220] width 44 height 19
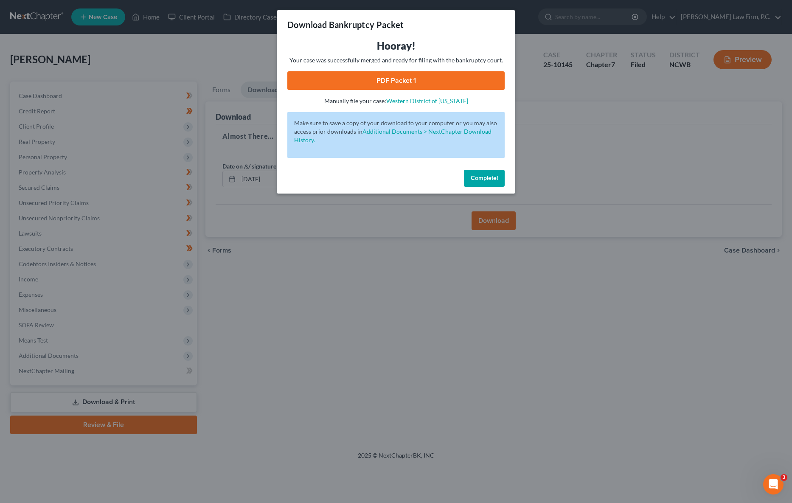
click at [381, 79] on link "PDF Packet 1" at bounding box center [395, 80] width 217 height 19
